Goal: Task Accomplishment & Management: Manage account settings

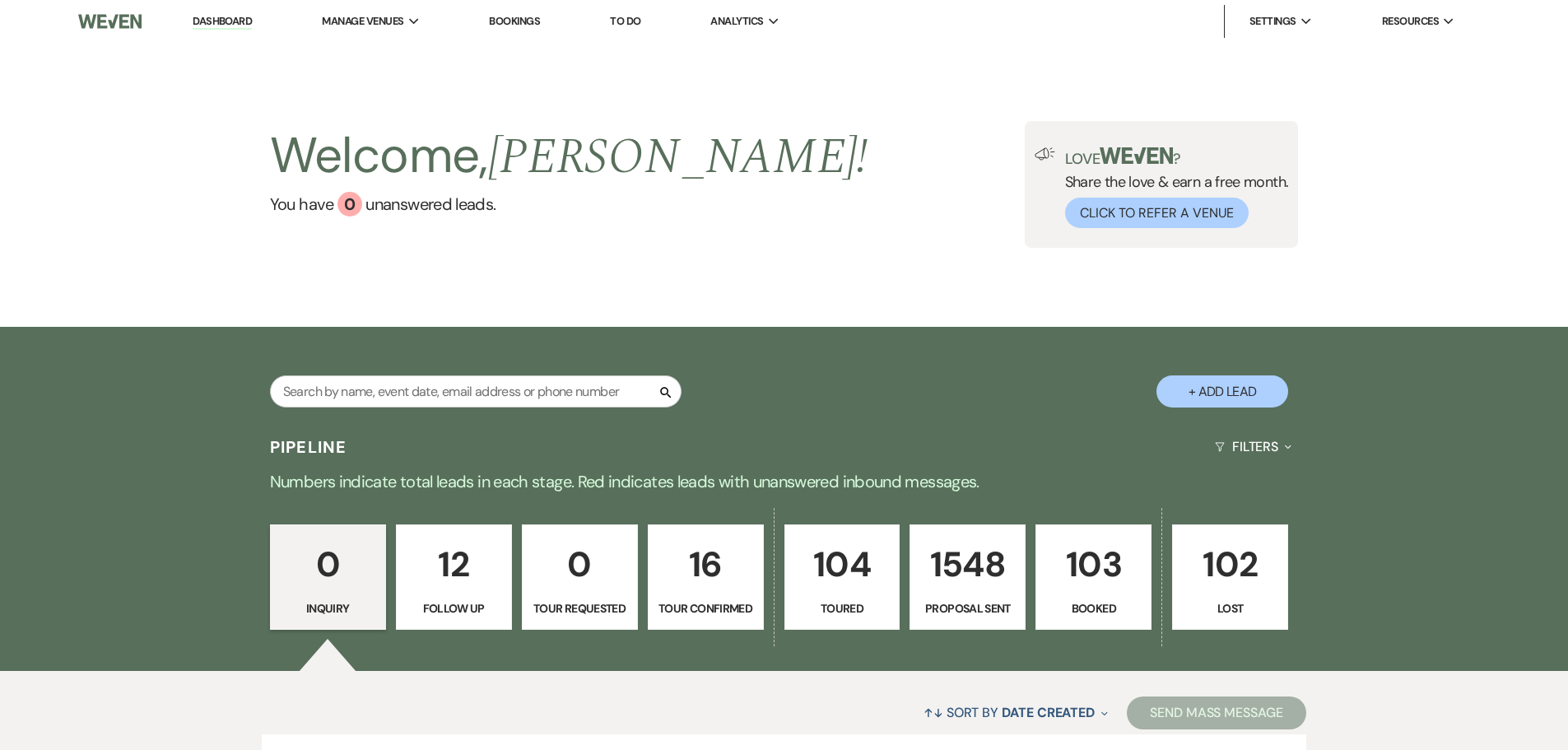
click at [1052, 564] on p "103" at bounding box center [1093, 563] width 95 height 55
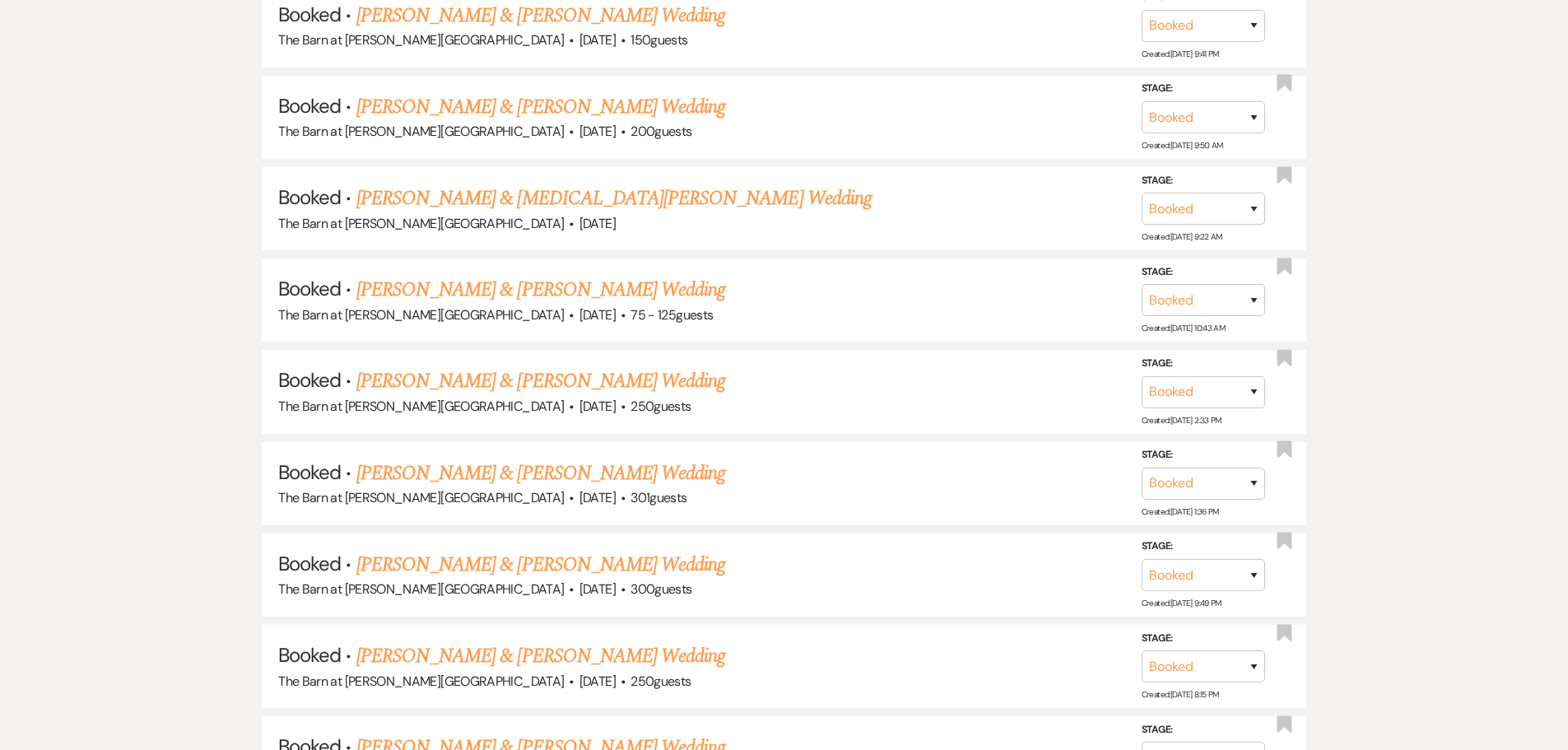
scroll to position [9726, 0]
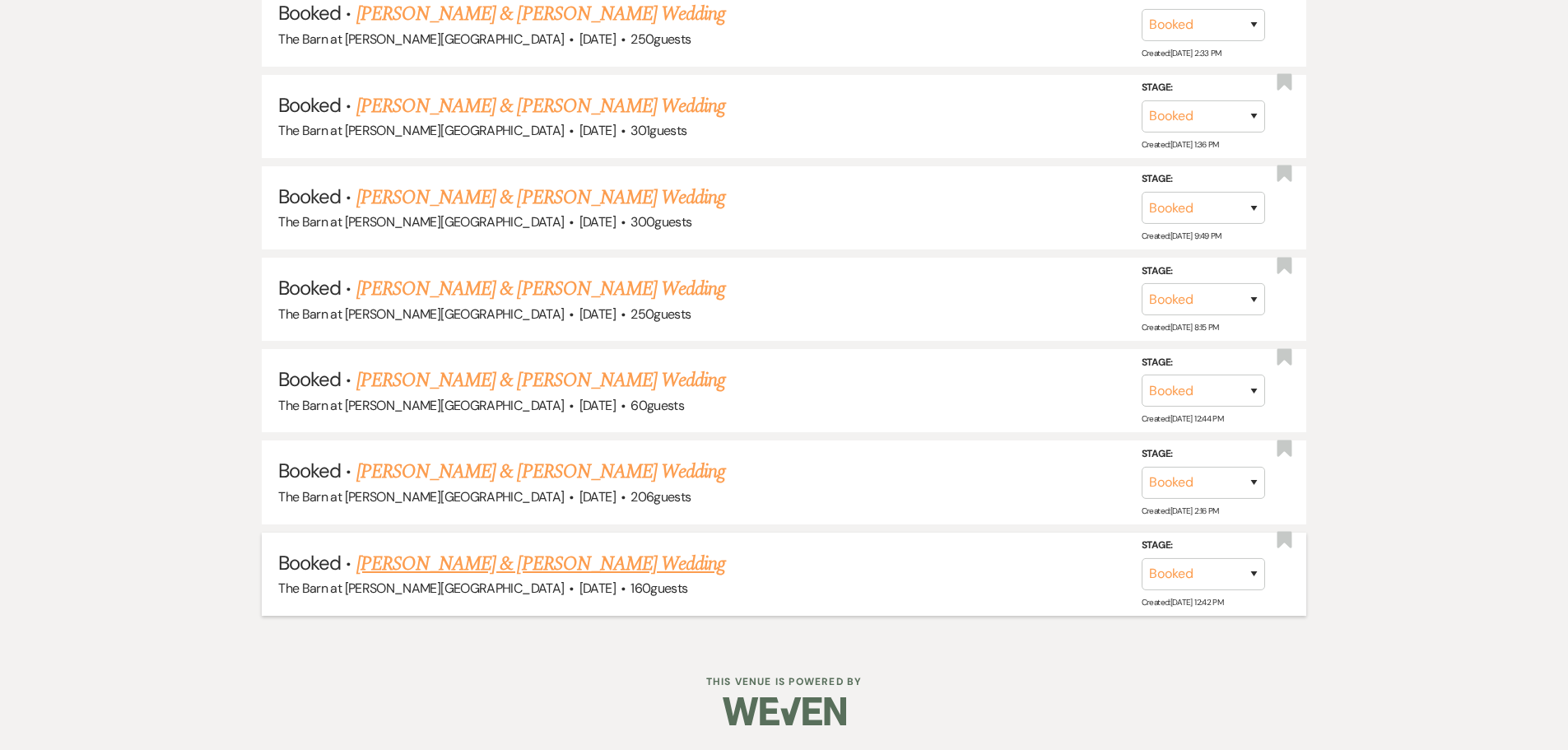
click at [566, 562] on link "[PERSON_NAME] & [PERSON_NAME] Wedding" at bounding box center [541, 563] width 369 height 30
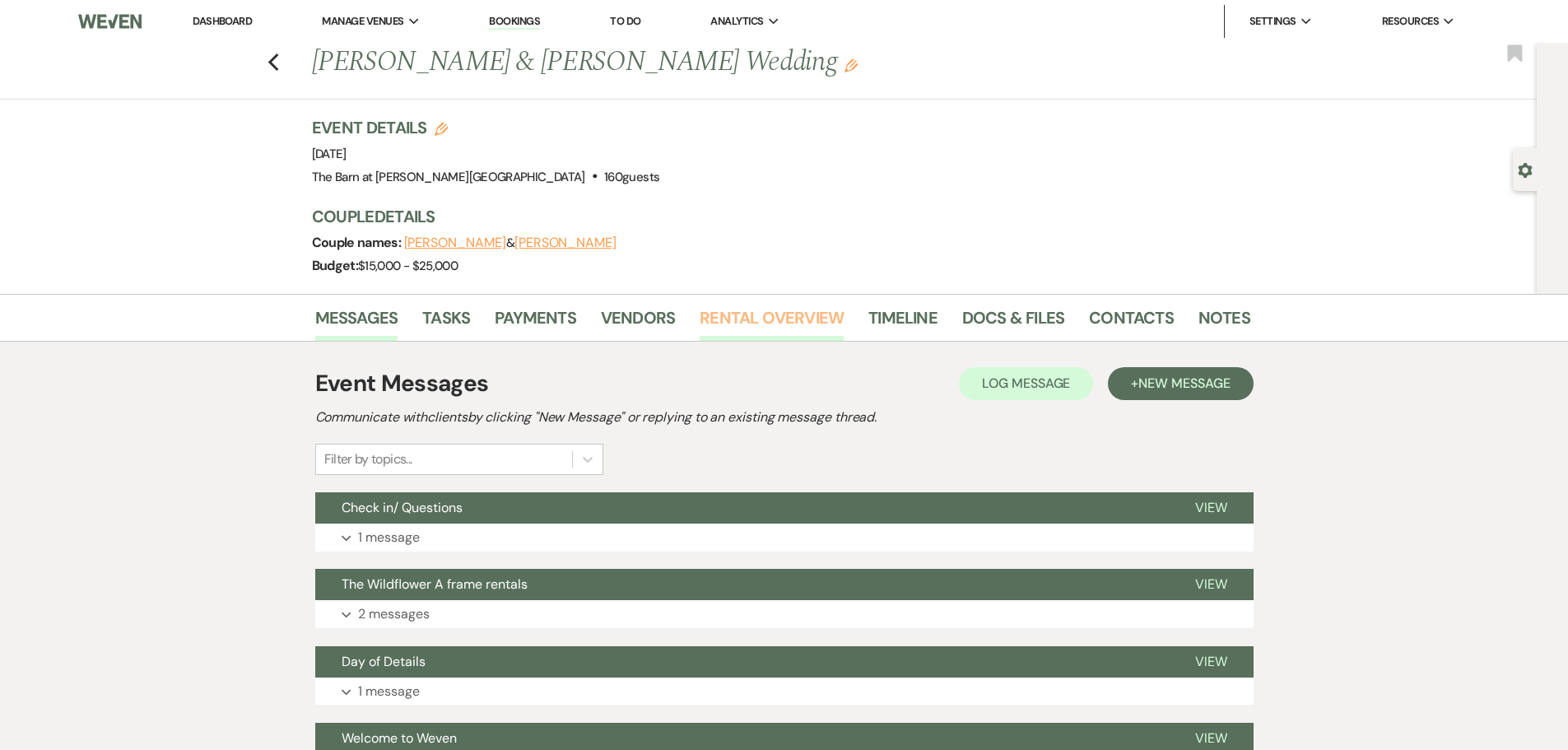
click at [714, 316] on link "Rental Overview" at bounding box center [771, 323] width 144 height 37
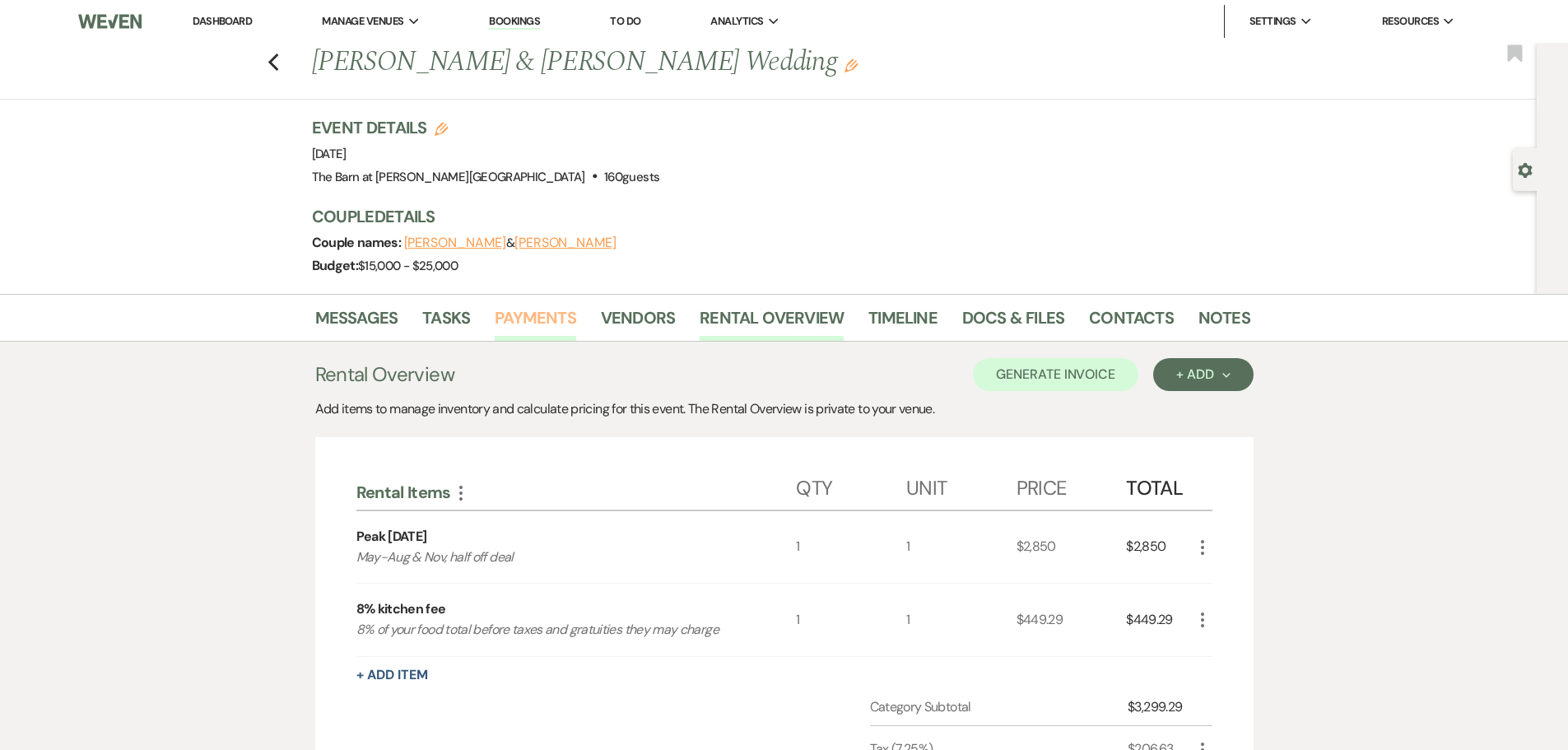
click at [531, 320] on link "Payments" at bounding box center [535, 323] width 81 height 37
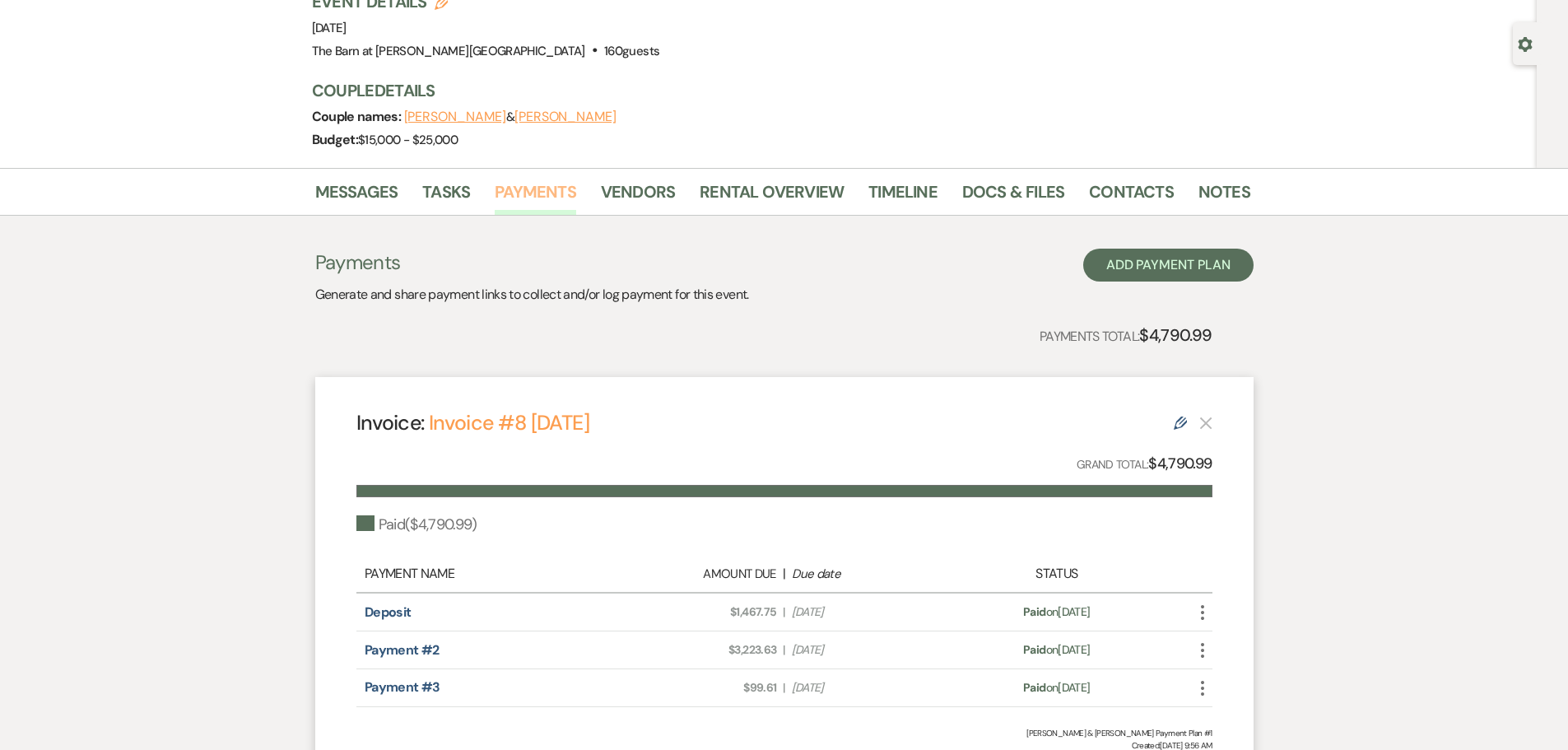
scroll to position [165, 0]
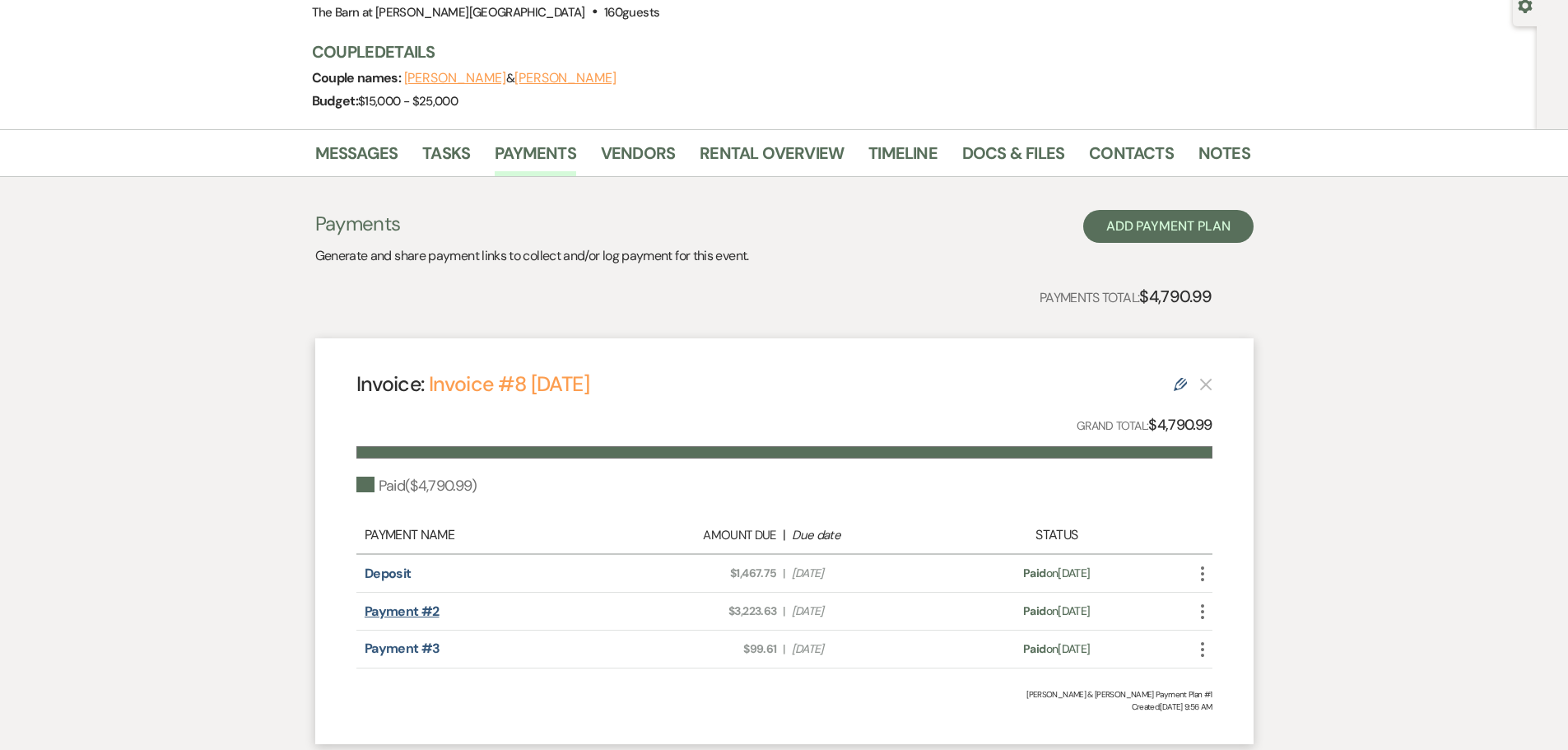
click at [427, 615] on link "Payment #2" at bounding box center [402, 611] width 75 height 17
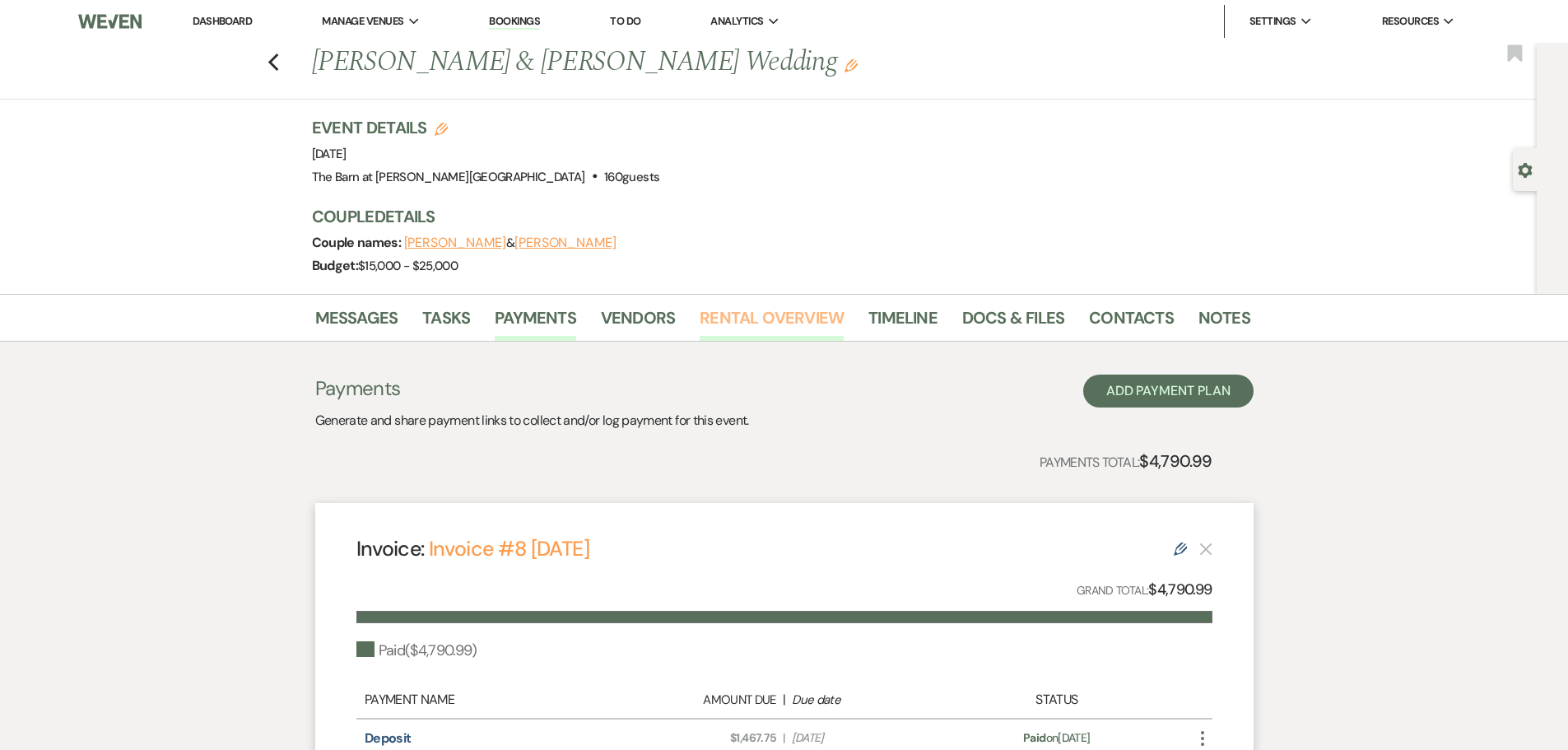
click at [762, 319] on link "Rental Overview" at bounding box center [771, 323] width 144 height 37
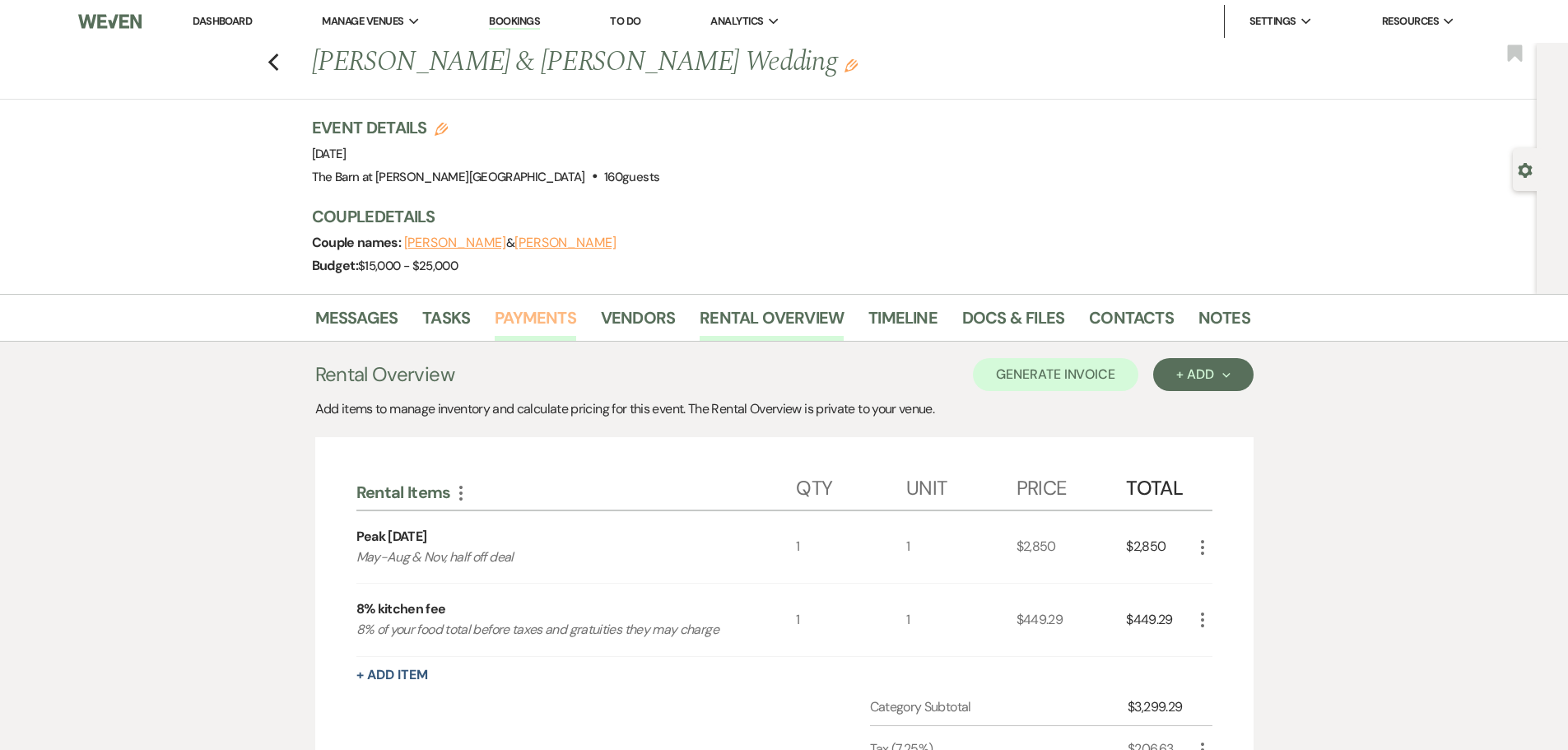
click at [562, 319] on link "Payments" at bounding box center [535, 323] width 81 height 37
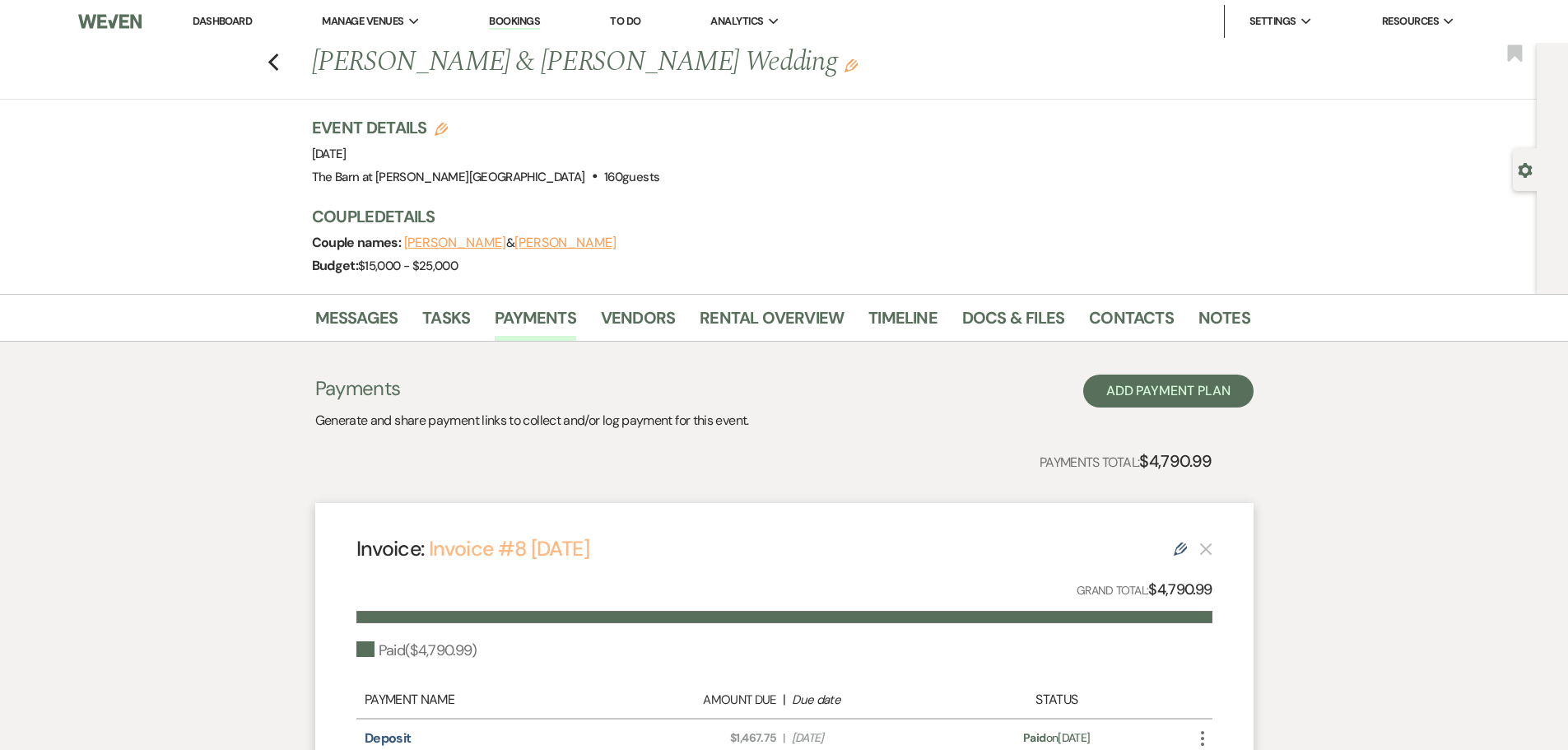
click at [568, 548] on link "Invoice #8 8-17-2025" at bounding box center [509, 548] width 160 height 27
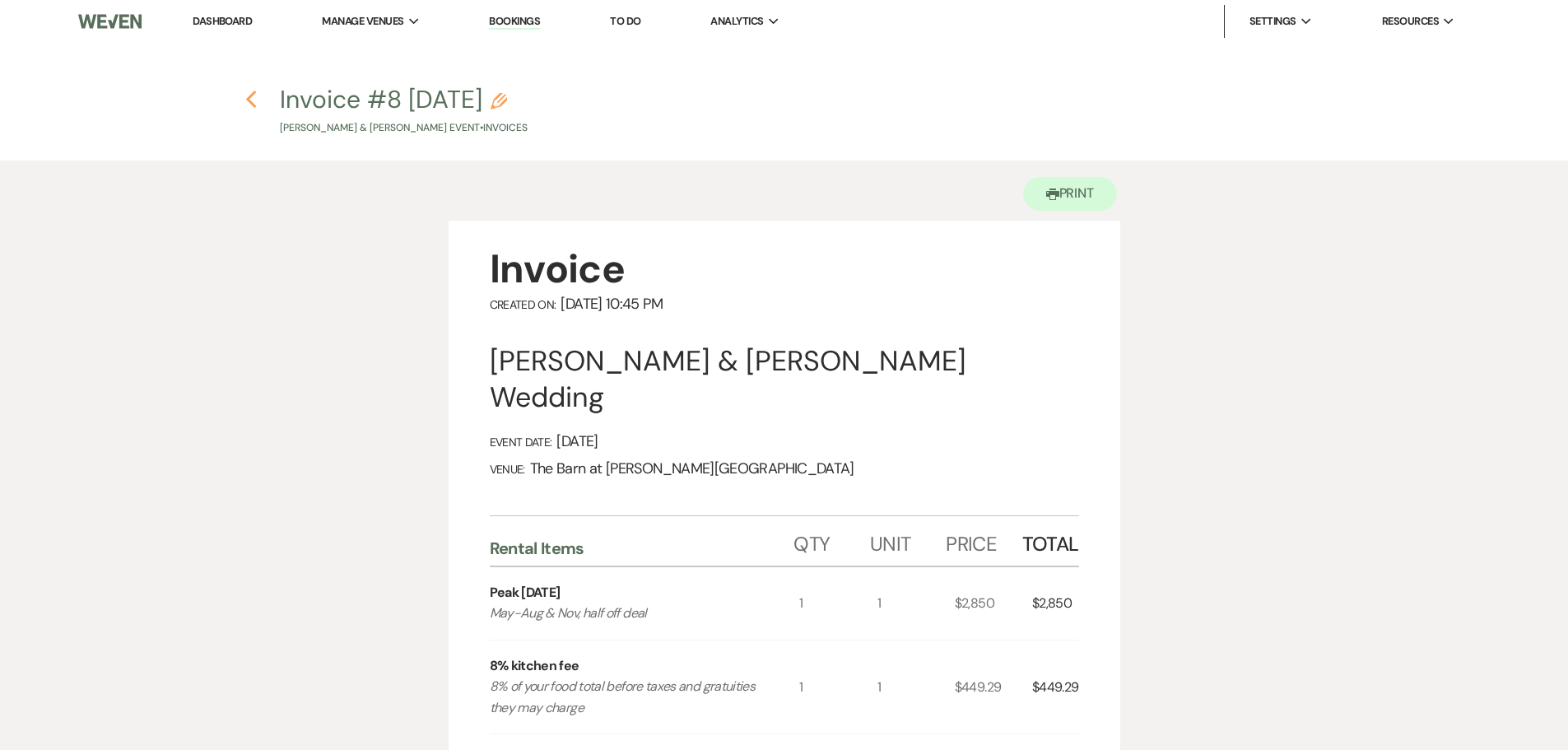
click at [248, 97] on icon "Previous" at bounding box center [251, 99] width 12 height 20
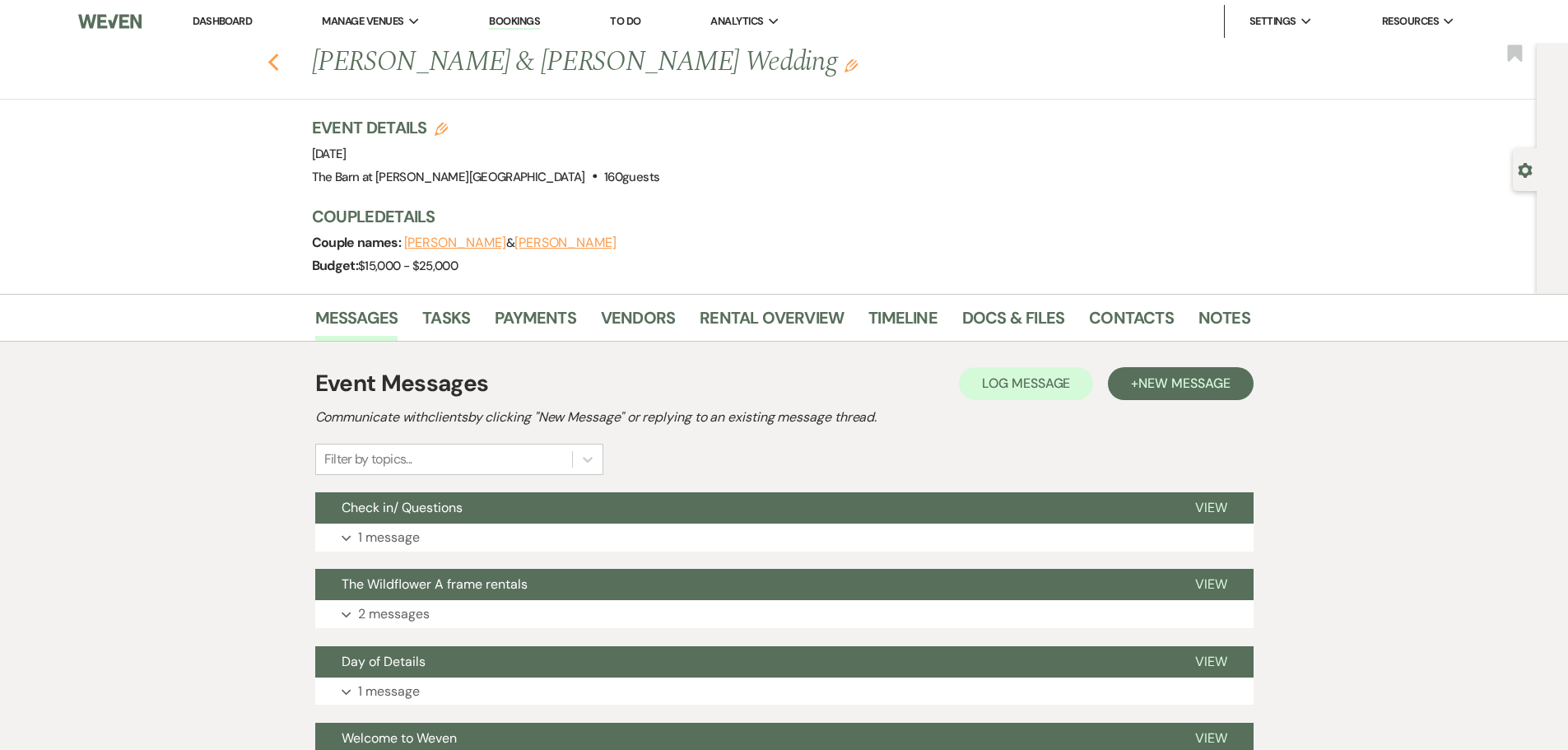
click at [276, 65] on use "button" at bounding box center [273, 62] width 10 height 18
